Goal: Information Seeking & Learning: Learn about a topic

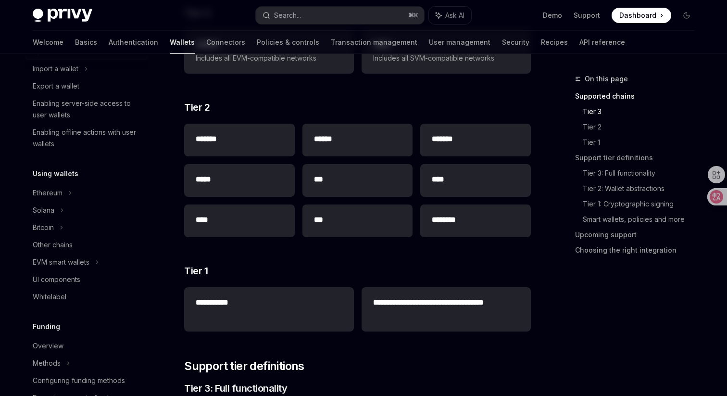
scroll to position [189, 0]
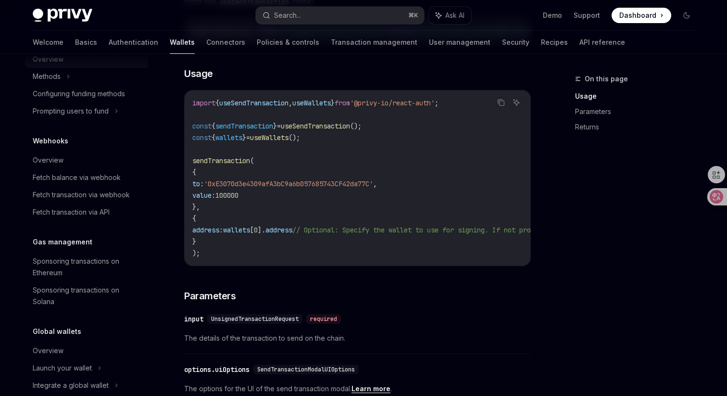
scroll to position [582, 0]
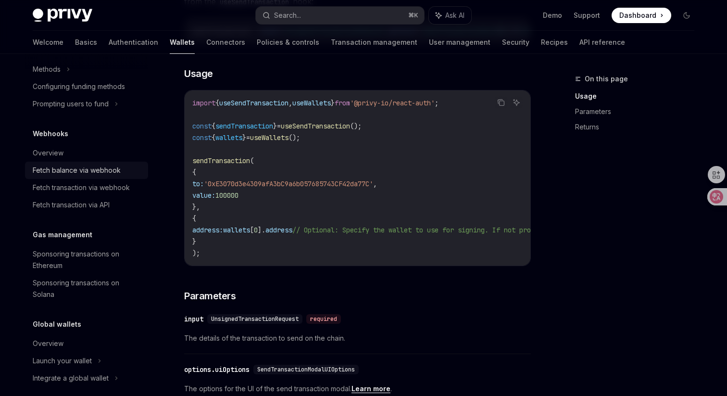
click at [105, 176] on div "Fetch balance via webhook" at bounding box center [77, 170] width 88 height 12
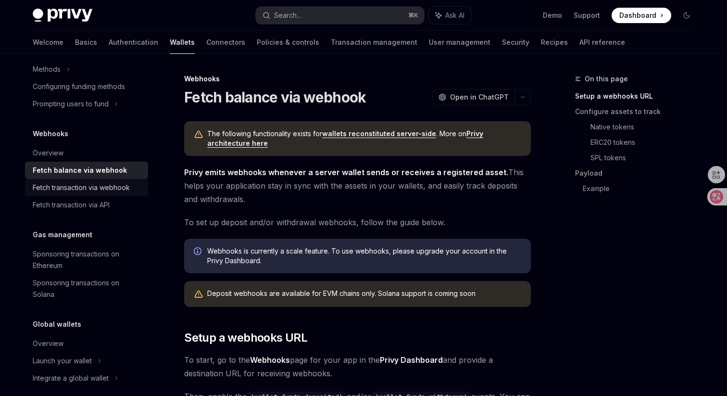
click at [102, 193] on div "Fetch transaction via webhook" at bounding box center [81, 188] width 97 height 12
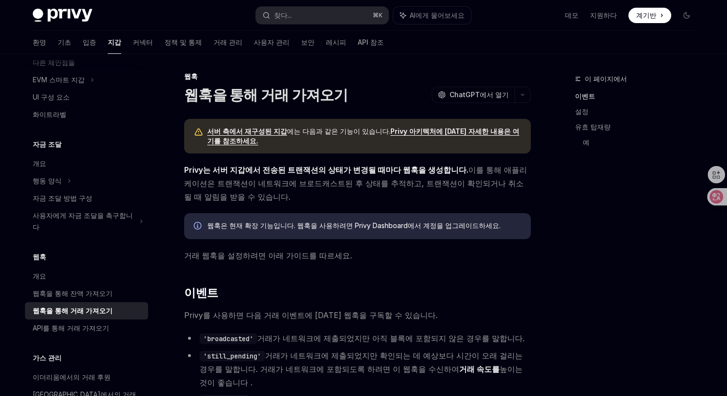
scroll to position [476, 0]
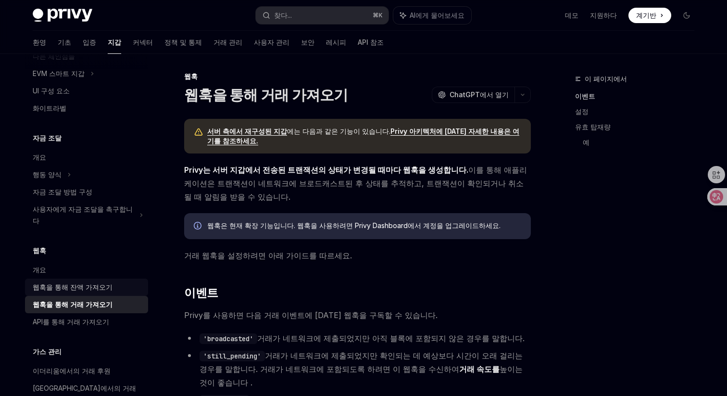
click at [100, 283] on font "웹훅을 통해 잔액 가져오기" at bounding box center [73, 287] width 80 height 8
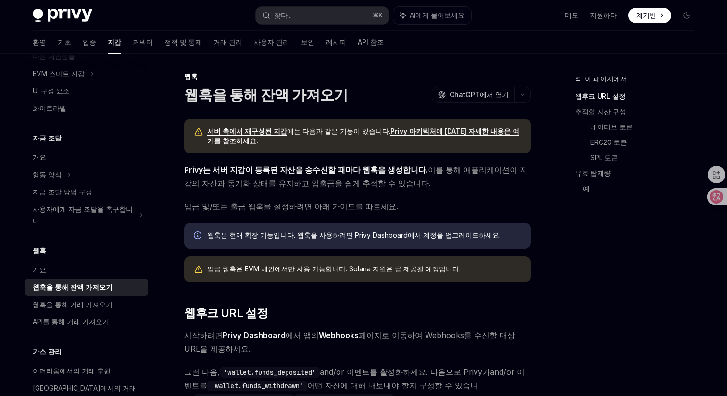
click at [256, 127] on font "서버 측에서 재구성된 지갑" at bounding box center [247, 131] width 80 height 8
click at [384, 130] on font "Privy 아키텍처에 대한 자세한 내용은 여기를 참조하세요." at bounding box center [363, 136] width 312 height 18
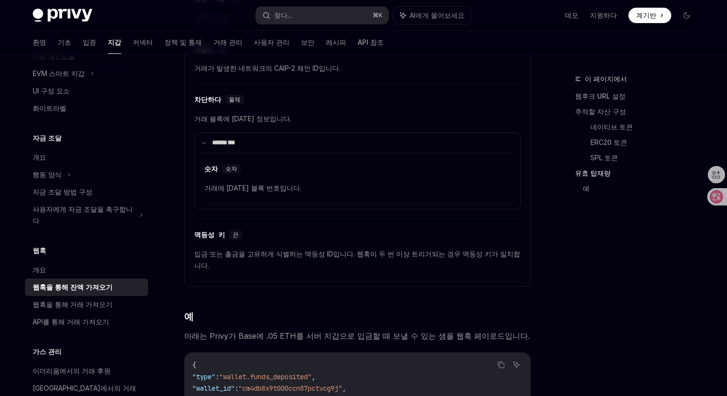
scroll to position [1675, 0]
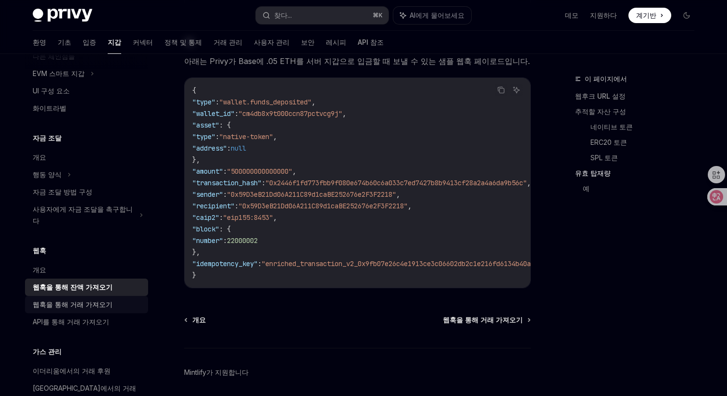
click at [93, 300] on link "웹훅을 통해 거래 가져오기" at bounding box center [86, 304] width 123 height 17
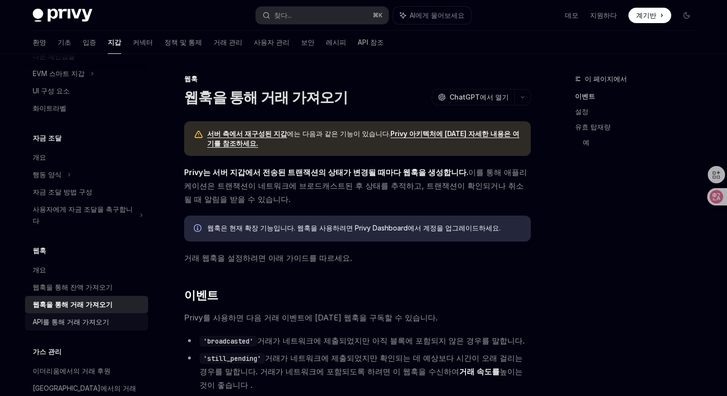
click at [90, 317] on font "API를 통해 거래 가져오기" at bounding box center [71, 321] width 76 height 8
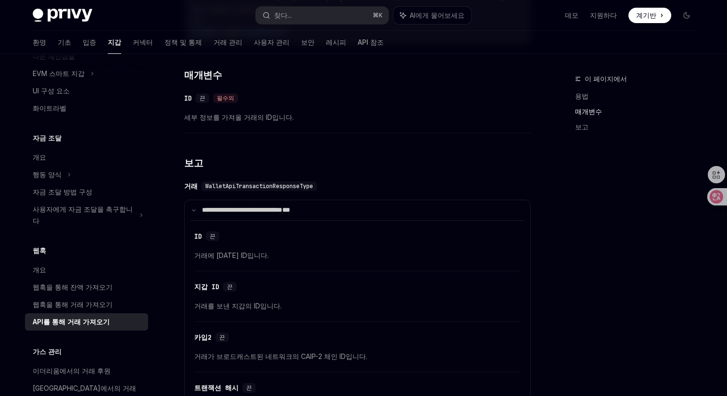
scroll to position [478, 0]
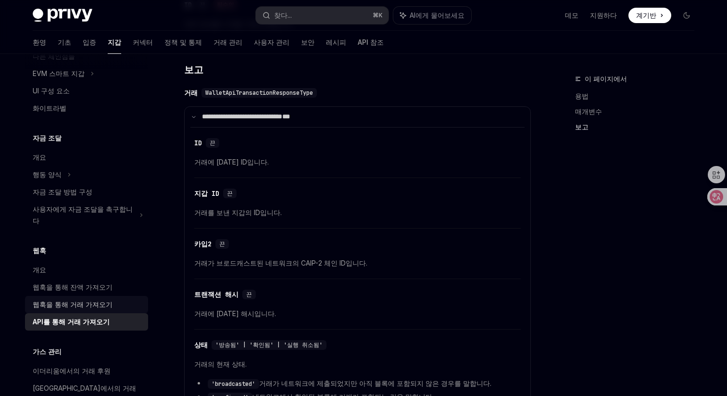
click at [92, 300] on font "웹훅을 통해 거래 가져오기" at bounding box center [73, 304] width 80 height 8
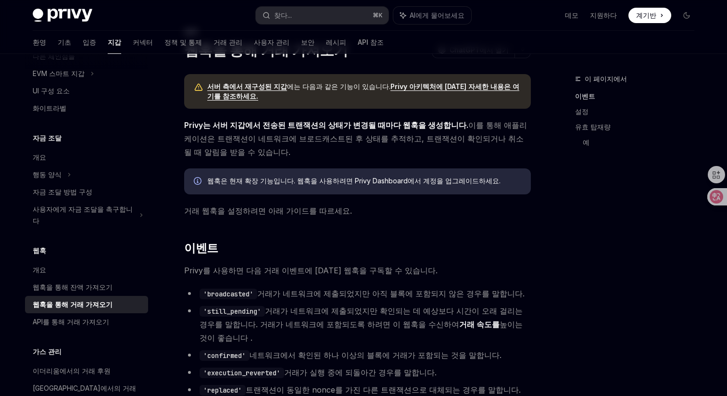
scroll to position [32, 0]
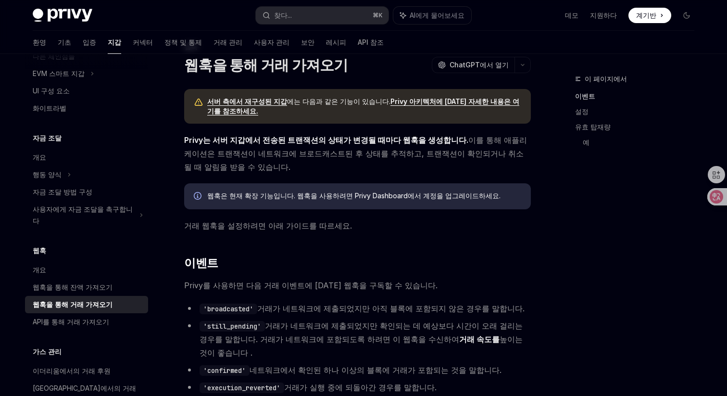
click at [42, 245] on div "웹훅 개요 웹훅을 통해 잔액 가져오기 웹훅을 통해 거래 가져오기 API를 통해 거래 가져오기" at bounding box center [86, 288] width 123 height 86
click at [42, 265] on font "개요" at bounding box center [39, 269] width 13 height 8
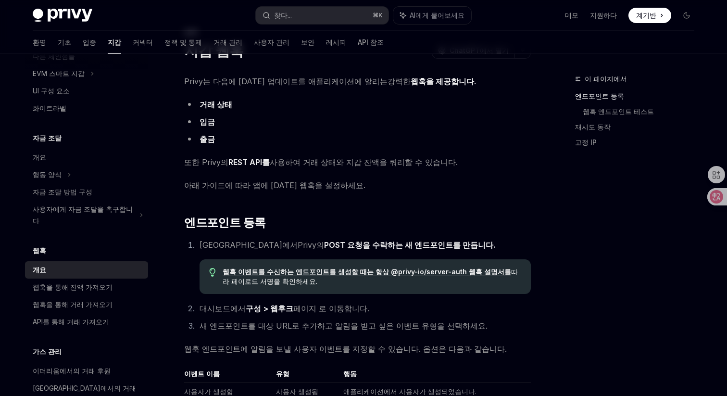
scroll to position [33, 0]
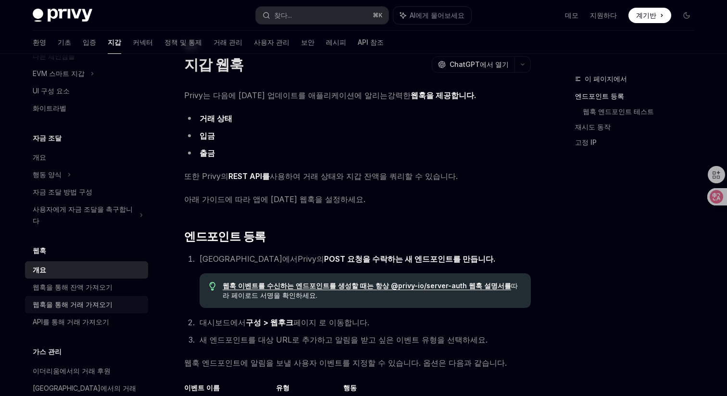
click at [68, 300] on font "웹훅을 통해 거래 가져오기" at bounding box center [73, 304] width 80 height 8
type textarea "*"
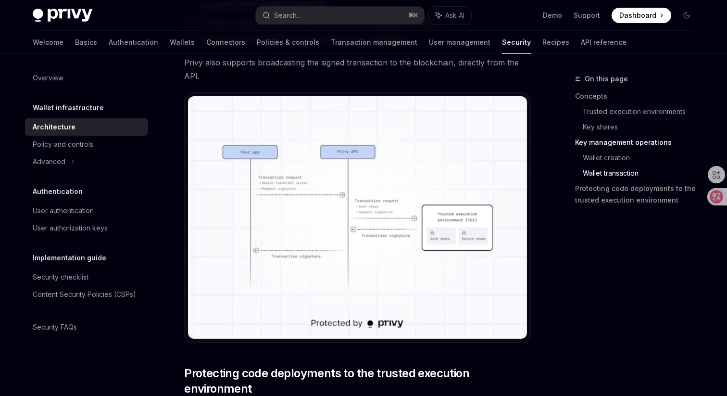
scroll to position [1725, 0]
